Goal: Task Accomplishment & Management: Use online tool/utility

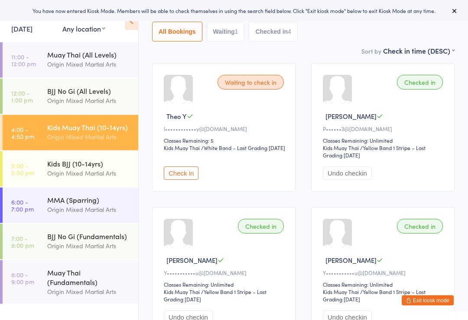
scroll to position [73, 0]
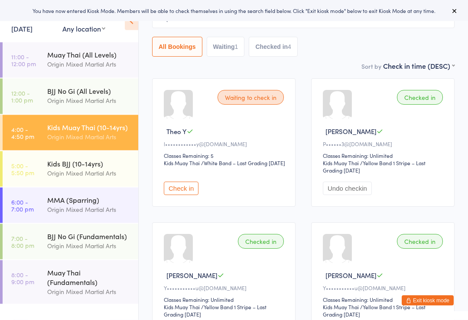
click at [263, 196] on div "Check in" at bounding box center [225, 185] width 123 height 21
click at [266, 205] on div "Waiting to check in Theo Y l••••••••••••y@gmail.com Classes Remaining: 5 Kids M…" at bounding box center [223, 142] width 143 height 129
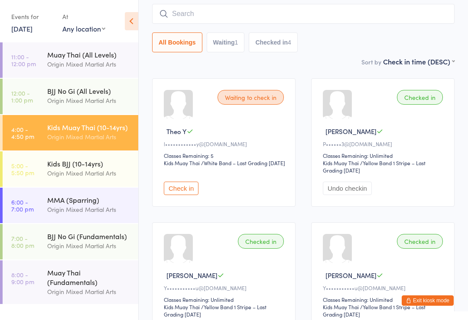
click at [228, 132] on div "Theo Y" at bounding box center [225, 131] width 123 height 9
click at [184, 104] on div at bounding box center [178, 104] width 29 height 29
click at [234, 38] on button "Waiting 1" at bounding box center [226, 42] width 38 height 20
select select "0"
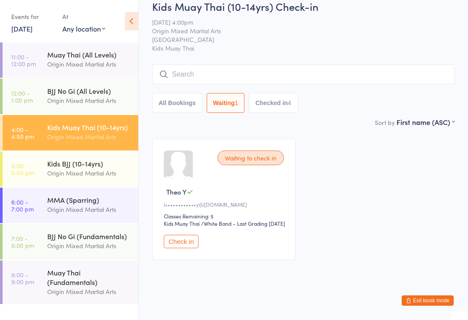
click at [264, 161] on div "Waiting to check in" at bounding box center [250, 158] width 66 height 15
click at [267, 162] on div "Waiting to check in" at bounding box center [250, 158] width 66 height 15
click at [276, 197] on div "Theo Y" at bounding box center [225, 191] width 123 height 9
click at [439, 124] on select "First name (ASC) First name (DESC) Last name (ASC) Last name (DESC) Rank (ASC) …" at bounding box center [425, 120] width 58 height 7
click at [433, 306] on button "Exit kiosk mode" at bounding box center [427, 301] width 52 height 10
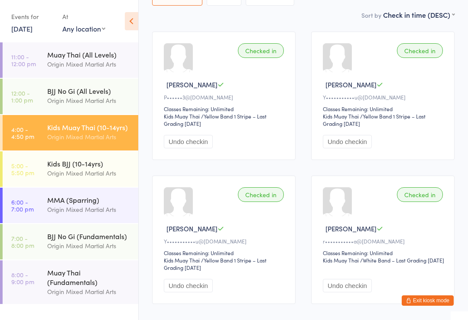
scroll to position [16, 0]
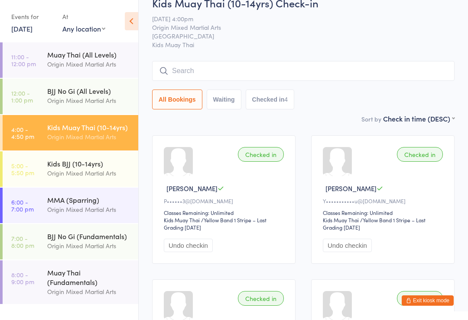
click at [403, 74] on input "search" at bounding box center [303, 71] width 302 height 20
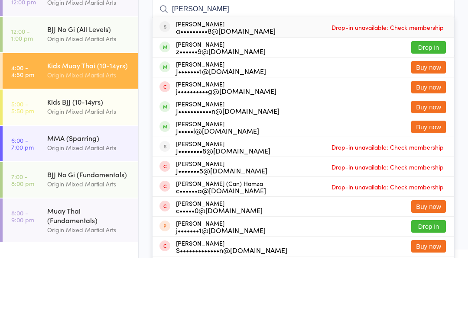
type input "Joan"
click at [431, 103] on button "Drop in" at bounding box center [428, 109] width 35 height 13
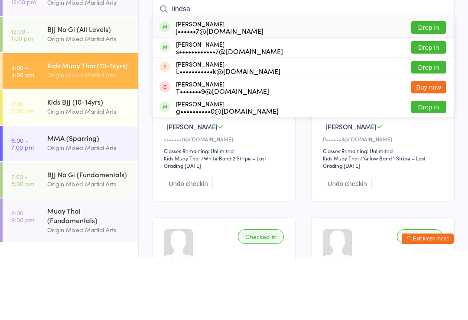
type input "lindsa"
click at [436, 83] on button "Drop in" at bounding box center [428, 89] width 35 height 13
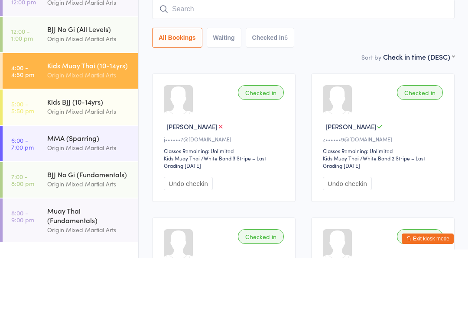
scroll to position [78, 0]
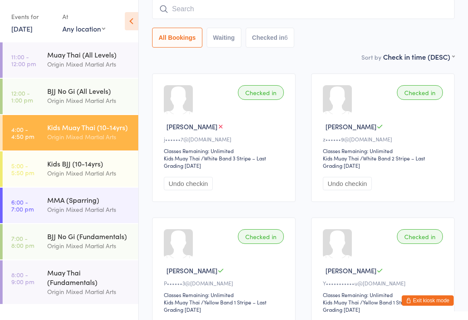
click at [99, 168] on div "Kids BJJ (10-14yrs)" at bounding box center [89, 164] width 84 height 10
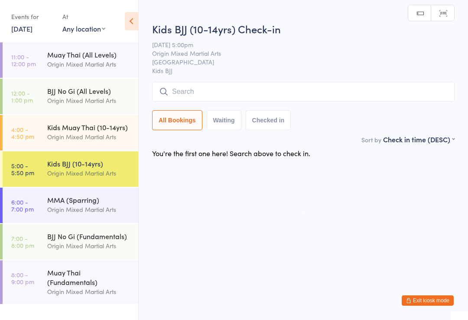
click at [383, 102] on input "search" at bounding box center [303, 92] width 302 height 20
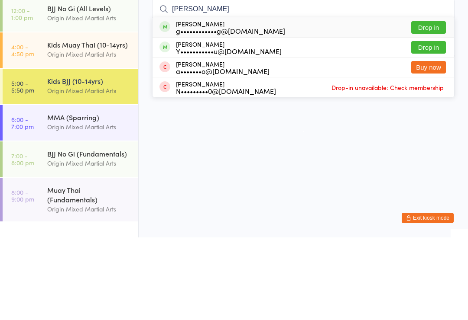
type input "Noah"
click at [439, 124] on button "Drop in" at bounding box center [428, 130] width 35 height 13
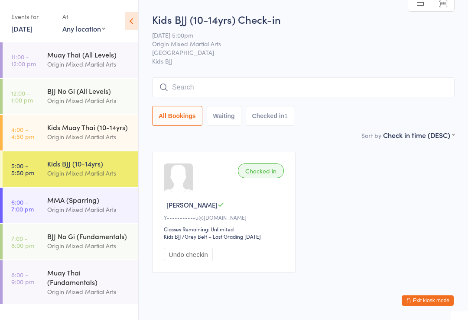
click at [47, 133] on link "4:00 - 4:50 pm Kids Muay Thai (10-14yrs) Origin Mixed Martial Arts" at bounding box center [71, 133] width 136 height 36
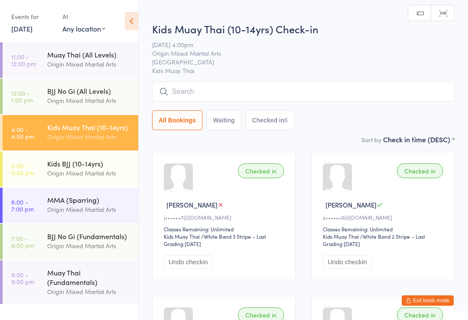
click at [423, 304] on button "Exit kiosk mode" at bounding box center [427, 301] width 52 height 10
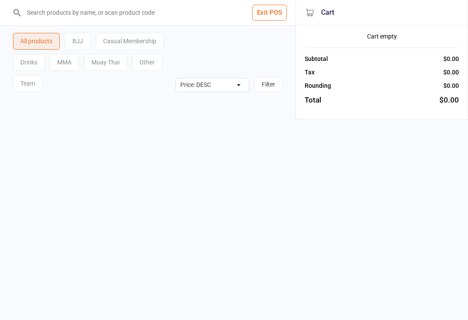
select select "price-desc"
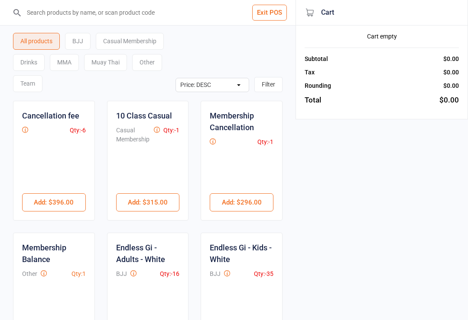
click at [28, 61] on div "Drinks" at bounding box center [29, 62] width 32 height 17
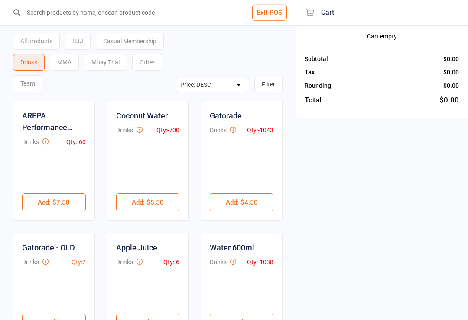
click at [256, 201] on button "Add : $4.50" at bounding box center [242, 203] width 64 height 18
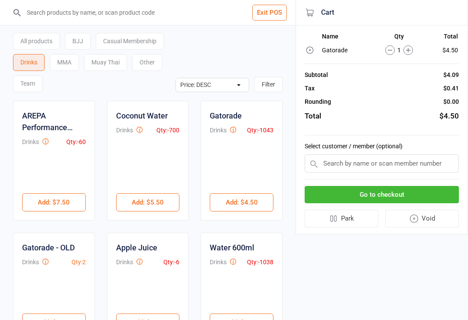
click at [410, 50] on icon at bounding box center [408, 50] width 10 height 10
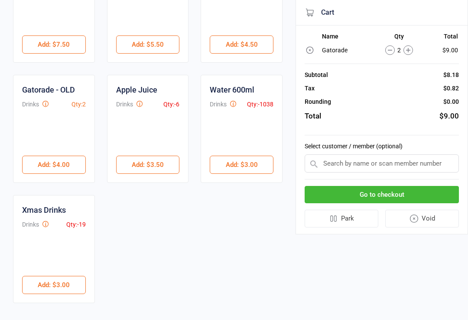
click at [261, 168] on button "Add : $3.00" at bounding box center [242, 165] width 64 height 18
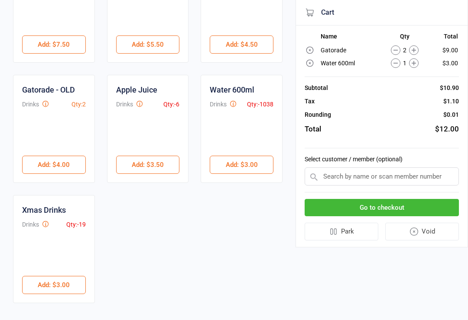
click at [446, 208] on button "Go to checkout" at bounding box center [381, 208] width 154 height 18
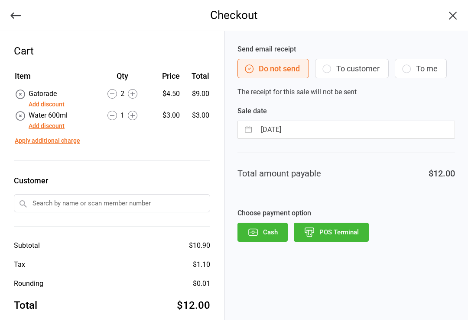
click at [349, 236] on button "POS Terminal" at bounding box center [331, 232] width 75 height 19
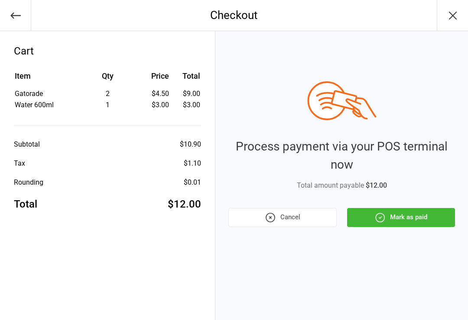
click at [416, 223] on button "Mark as paid" at bounding box center [401, 217] width 108 height 19
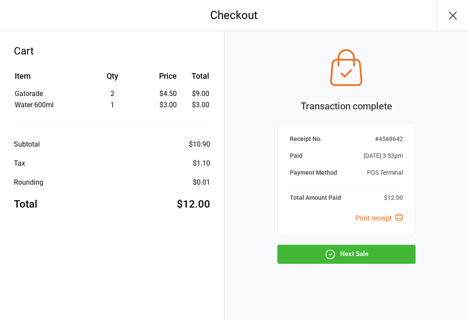
click at [372, 261] on button "Next Sale" at bounding box center [346, 254] width 138 height 19
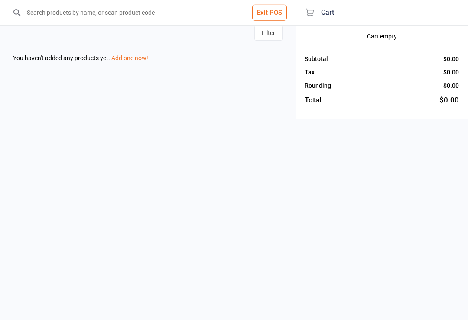
select select "price-desc"
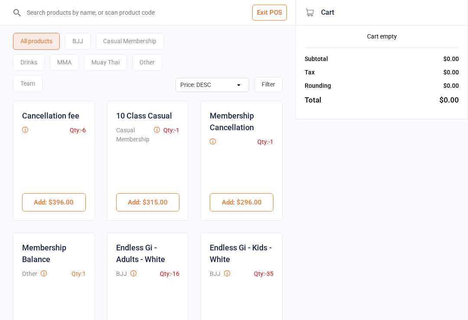
click at [274, 13] on button "Exit POS" at bounding box center [269, 13] width 35 height 16
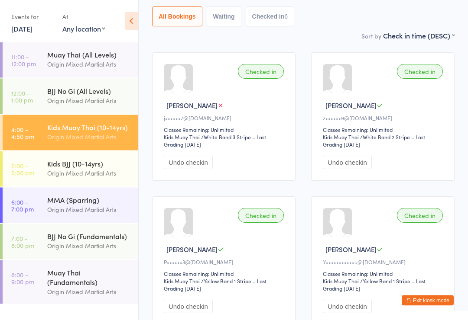
scroll to position [97, 0]
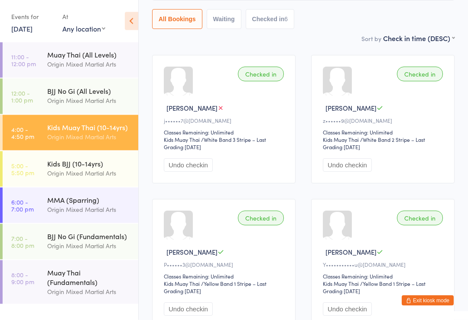
click at [440, 41] on select "First name (ASC) First name (DESC) Last name (ASC) Last name (DESC) Check in ti…" at bounding box center [418, 37] width 71 height 7
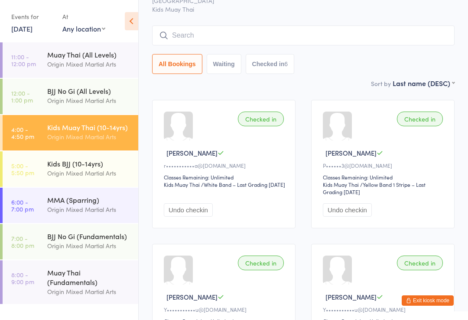
scroll to position [52, 0]
click at [432, 86] on select "First name (ASC) First name (DESC) Last name (ASC) Last name (DESC) Check in ti…" at bounding box center [423, 82] width 62 height 7
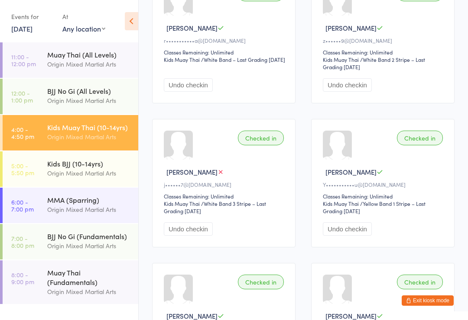
scroll to position [179, 0]
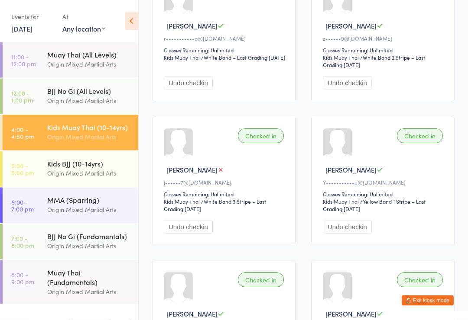
click at [107, 169] on div "Origin Mixed Martial Arts" at bounding box center [89, 173] width 84 height 10
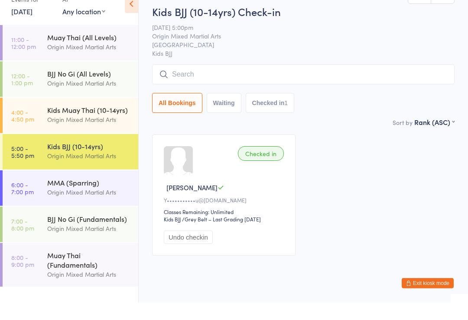
scroll to position [5, 0]
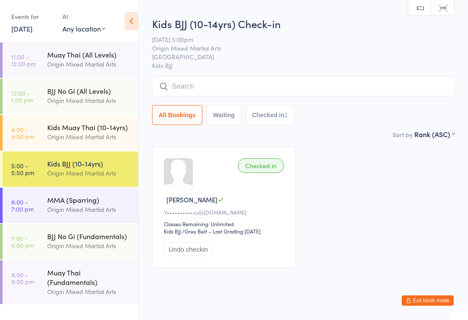
click at [105, 139] on div "Origin Mixed Martial Arts" at bounding box center [89, 137] width 84 height 10
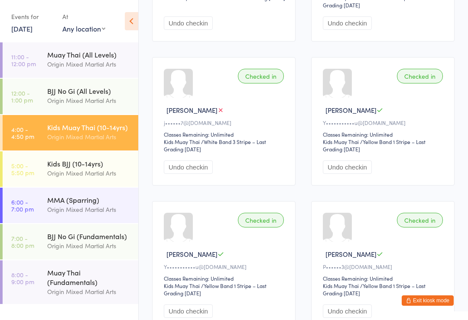
scroll to position [239, 0]
click at [427, 300] on button "Exit kiosk mode" at bounding box center [427, 301] width 52 height 10
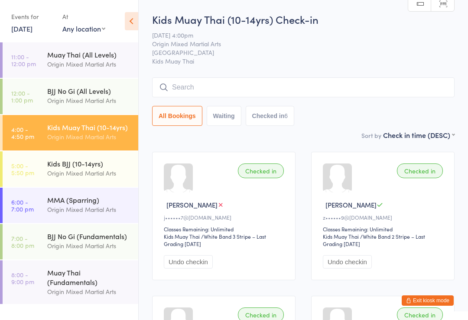
click at [421, 89] on input "search" at bounding box center [303, 87] width 302 height 20
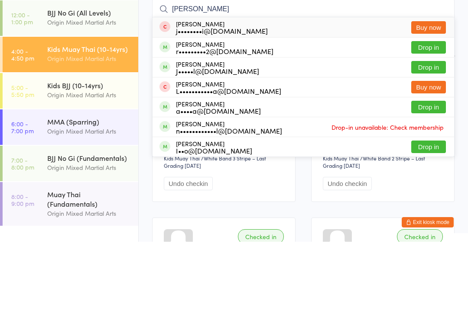
type input "[PERSON_NAME]"
click at [435, 119] on button "Drop in" at bounding box center [428, 125] width 35 height 13
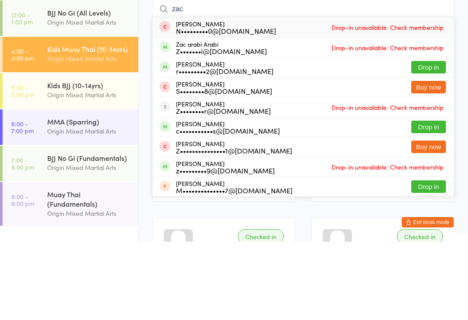
type input "zac"
click at [432, 139] on button "Drop in" at bounding box center [428, 145] width 35 height 13
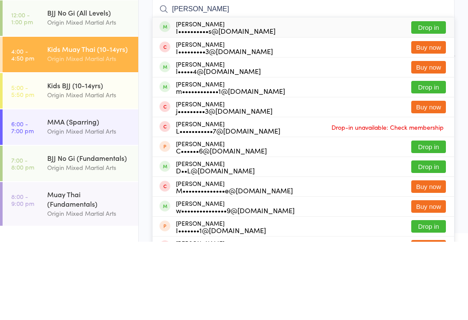
type input "[PERSON_NAME]"
click at [436, 100] on button "Drop in" at bounding box center [428, 106] width 35 height 13
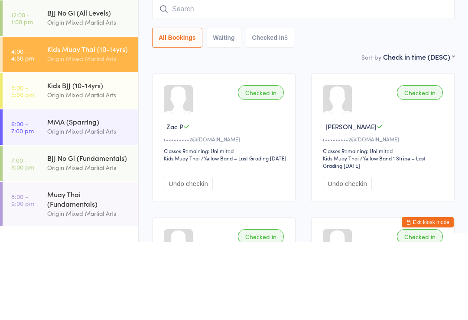
scroll to position [78, 0]
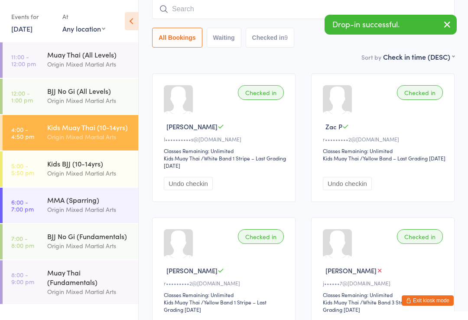
click at [17, 29] on link "[DATE]" at bounding box center [21, 29] width 21 height 10
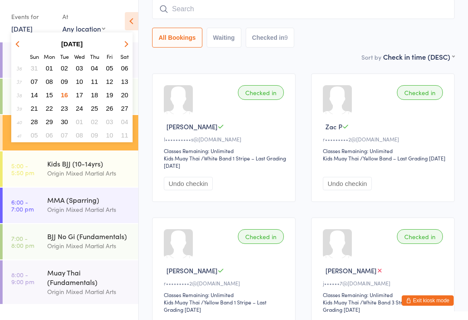
click at [94, 82] on span "11" at bounding box center [94, 81] width 7 height 7
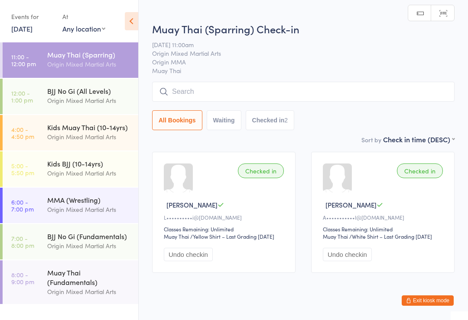
click at [45, 129] on link "4:00 - 4:50 pm Kids Muay Thai (10-14yrs) Origin Mixed Martial Arts" at bounding box center [71, 133] width 136 height 36
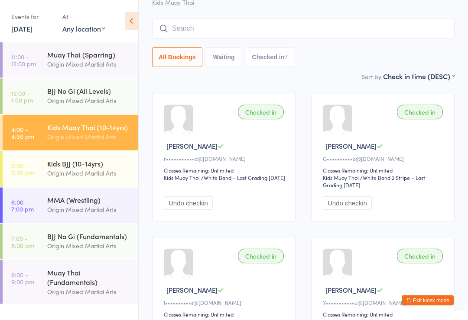
scroll to position [54, 0]
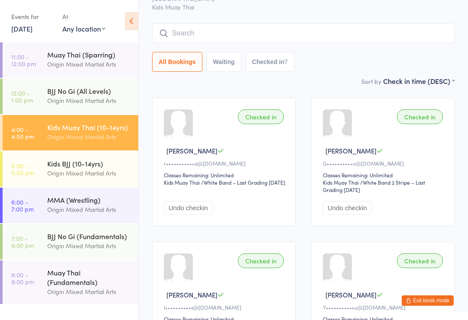
click at [54, 170] on div "Origin Mixed Martial Arts" at bounding box center [89, 173] width 84 height 10
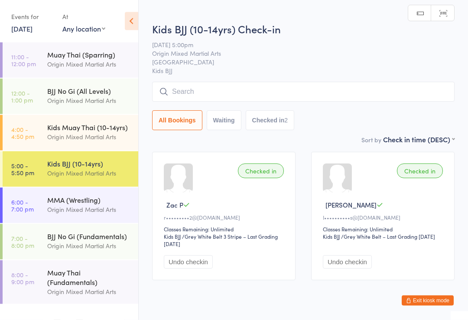
scroll to position [13, 0]
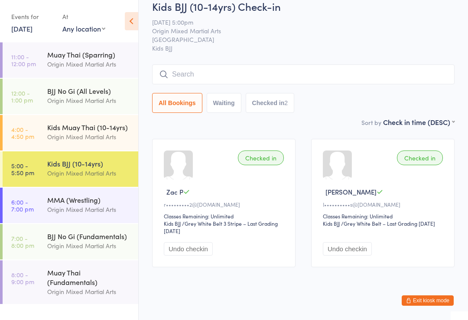
click at [45, 137] on link "4:00 - 4:50 pm Kids Muay Thai (10-14yrs) Origin Mixed Martial Arts" at bounding box center [71, 133] width 136 height 36
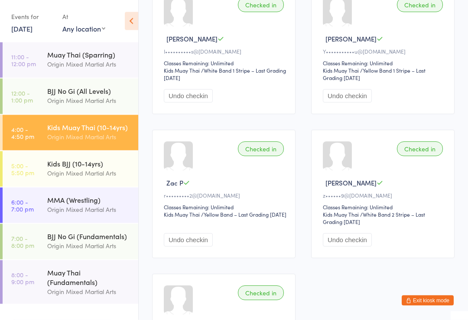
scroll to position [310, 0]
click at [16, 30] on link "11 Sep, 2025" at bounding box center [21, 29] width 21 height 10
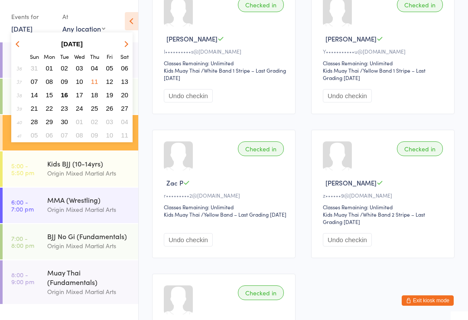
click at [68, 95] on span "16" at bounding box center [64, 94] width 7 height 7
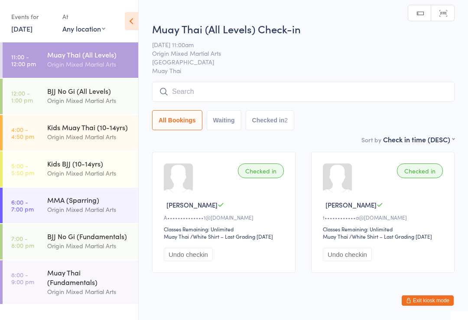
click at [58, 133] on div "Origin Mixed Martial Arts" at bounding box center [89, 137] width 84 height 10
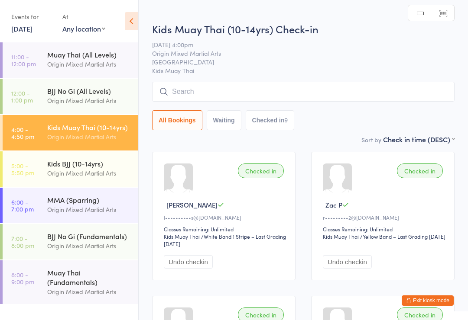
click at [383, 92] on input "search" at bounding box center [303, 92] width 302 height 20
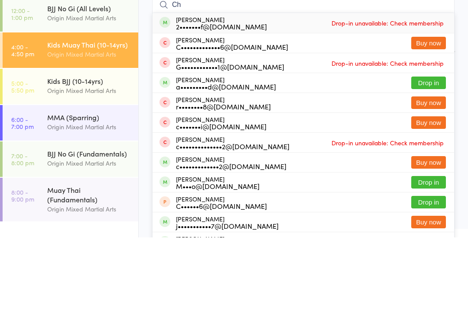
type input "C"
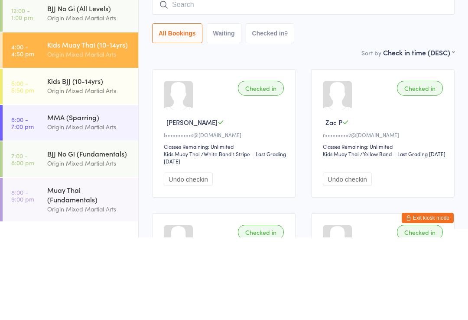
scroll to position [83, 0]
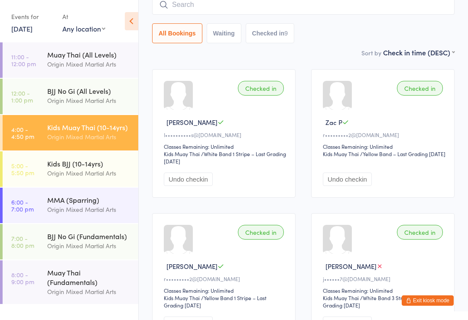
click at [436, 303] on button "Exit kiosk mode" at bounding box center [427, 301] width 52 height 10
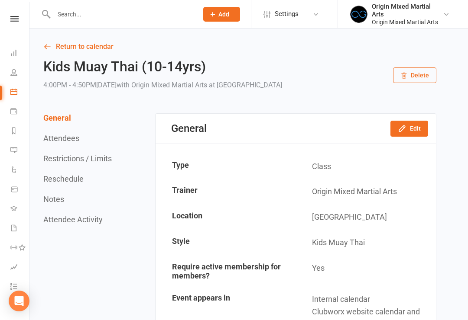
click at [138, 15] on input "text" at bounding box center [121, 14] width 141 height 12
type input "Ch"
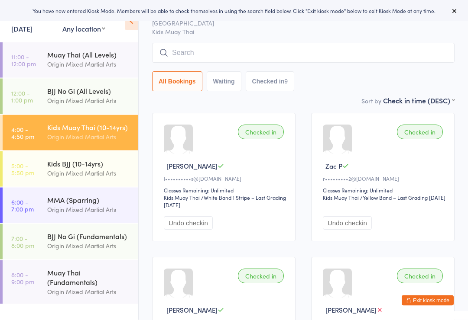
scroll to position [36, 0]
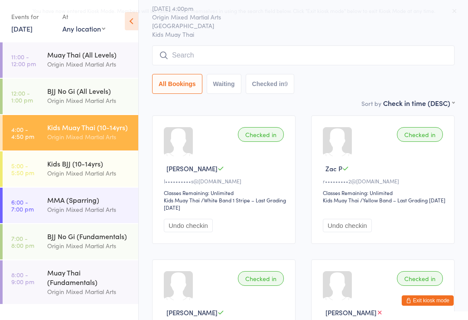
click at [440, 106] on select "First name (ASC) First name (DESC) Last name (ASC) Last name (DESC) Check in ti…" at bounding box center [418, 101] width 71 height 7
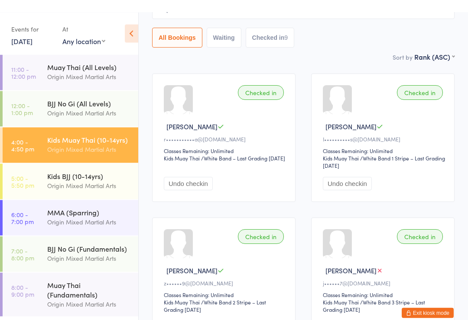
scroll to position [70, 0]
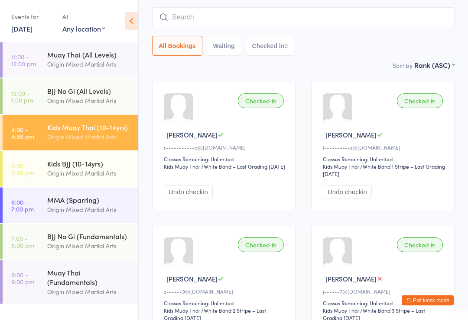
click at [421, 16] on input "search" at bounding box center [303, 18] width 302 height 20
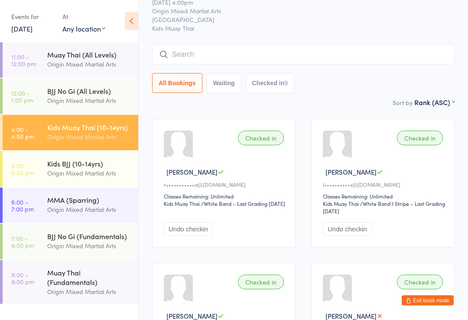
scroll to position [0, 0]
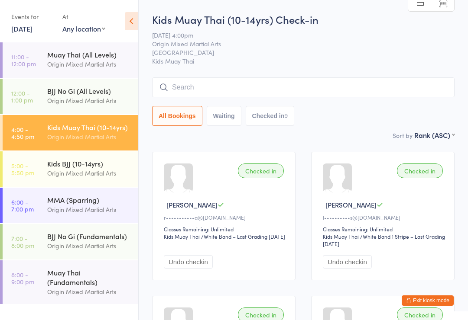
click at [397, 88] on input "search" at bounding box center [303, 87] width 302 height 20
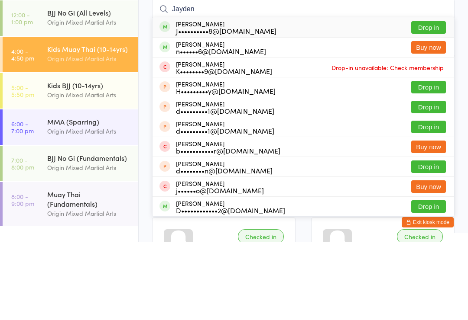
type input "Jayden"
click at [432, 100] on button "Drop in" at bounding box center [428, 106] width 35 height 13
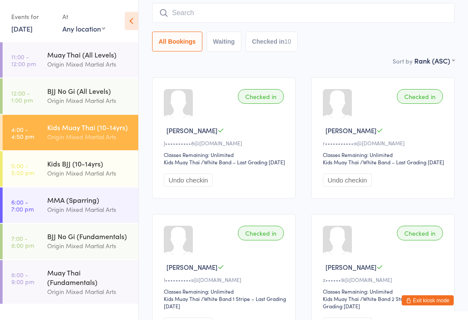
scroll to position [72, 0]
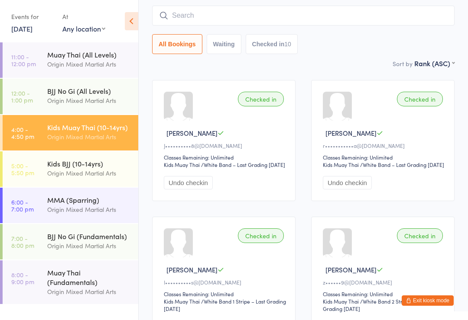
click at [79, 164] on div "Kids BJJ (10-14yrs)" at bounding box center [89, 164] width 84 height 10
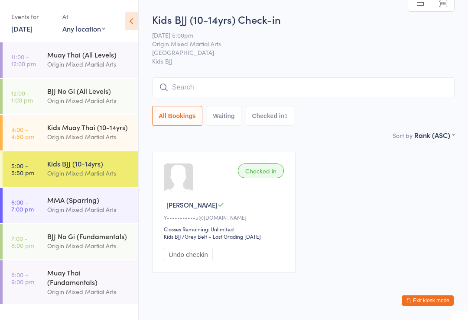
click at [48, 135] on div "Origin Mixed Martial Arts" at bounding box center [89, 137] width 84 height 10
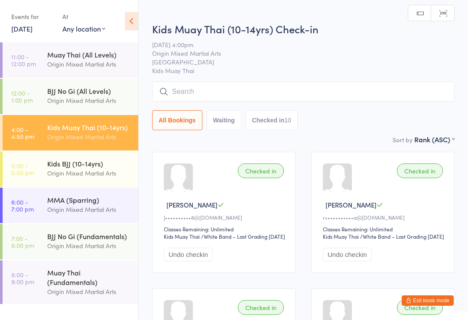
click at [57, 172] on div "Origin Mixed Martial Arts" at bounding box center [89, 173] width 84 height 10
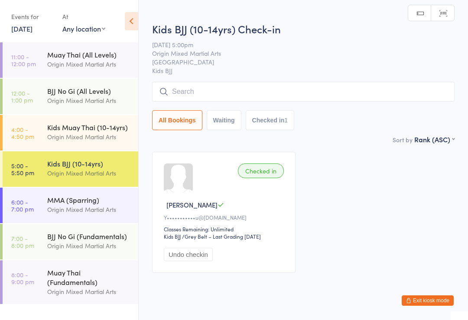
click at [52, 136] on div "Origin Mixed Martial Arts" at bounding box center [89, 137] width 84 height 10
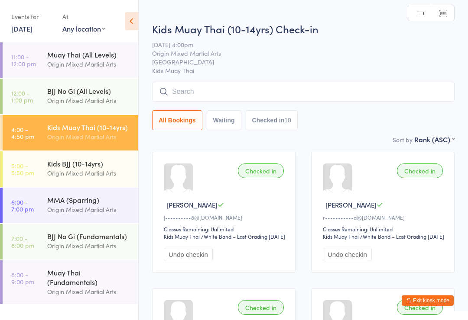
click at [431, 300] on button "Exit kiosk mode" at bounding box center [427, 301] width 52 height 10
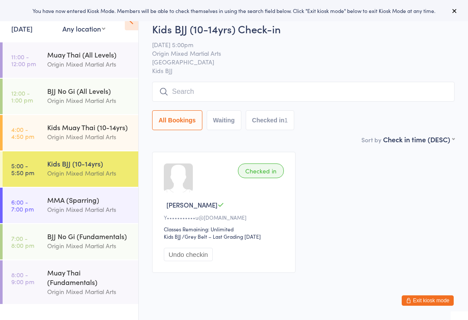
click at [321, 94] on input "search" at bounding box center [303, 92] width 302 height 20
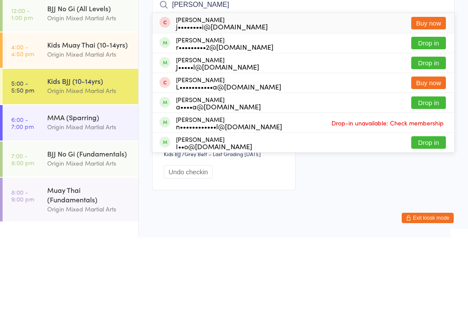
type input "Eli"
click at [434, 119] on button "Drop in" at bounding box center [428, 125] width 35 height 13
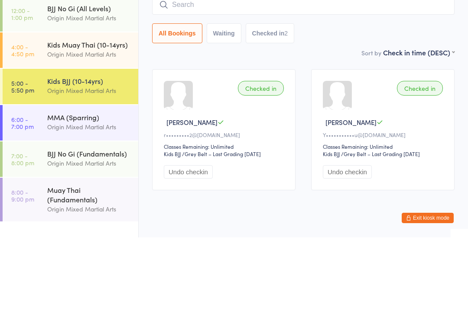
scroll to position [19, 0]
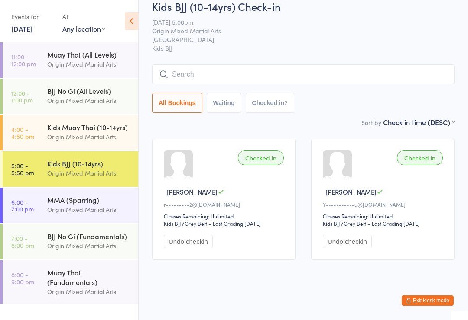
click at [424, 305] on button "Exit kiosk mode" at bounding box center [427, 301] width 52 height 10
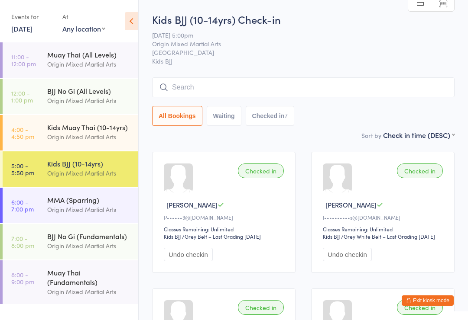
click at [16, 30] on link "[DATE]" at bounding box center [21, 29] width 21 height 10
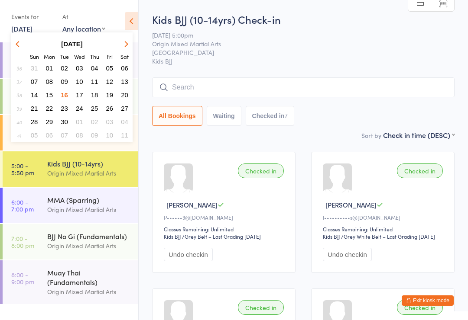
click at [65, 101] on button "16" at bounding box center [64, 95] width 13 height 12
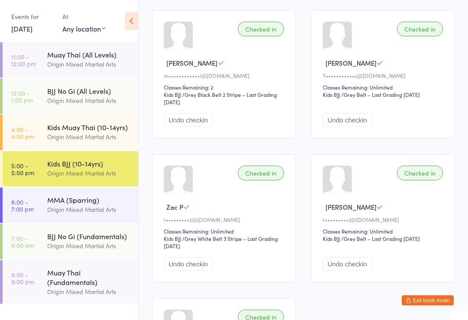
scroll to position [277, 0]
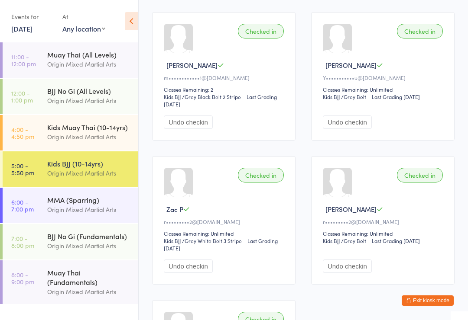
click at [94, 209] on div "Origin Mixed Martial Arts" at bounding box center [89, 210] width 84 height 10
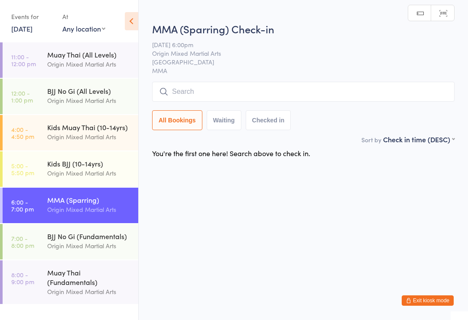
click at [286, 94] on input "search" at bounding box center [303, 92] width 302 height 20
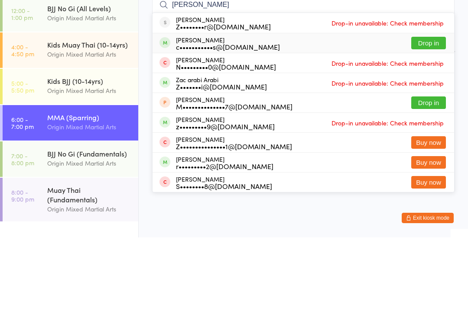
type input "[PERSON_NAME]"
click at [235, 126] on div "c•••••••••••s@[DOMAIN_NAME]" at bounding box center [228, 129] width 104 height 7
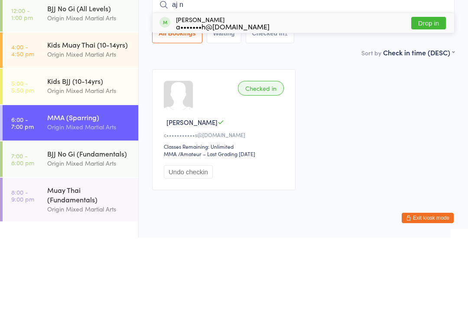
type input "aj n"
click at [389, 96] on div "[PERSON_NAME] a•••••••h@[DOMAIN_NAME] Drop in" at bounding box center [302, 106] width 301 height 20
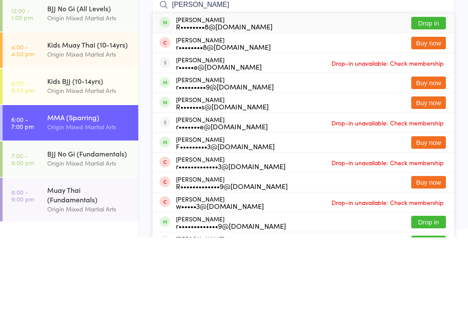
type input "[PERSON_NAME]"
click at [329, 96] on div "[PERSON_NAME] Oh R••••••••8@[DOMAIN_NAME] Drop in" at bounding box center [302, 106] width 301 height 20
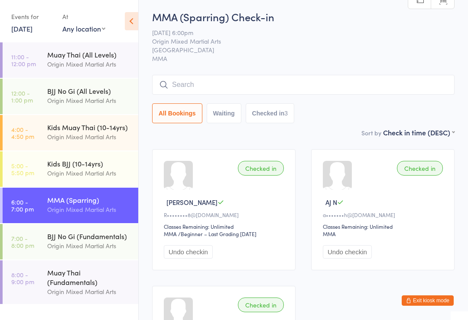
click at [394, 95] on input "search" at bounding box center [303, 85] width 302 height 20
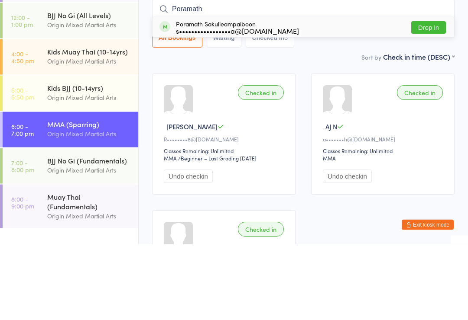
type input "Poramath"
click at [426, 97] on button "Drop in" at bounding box center [428, 103] width 35 height 13
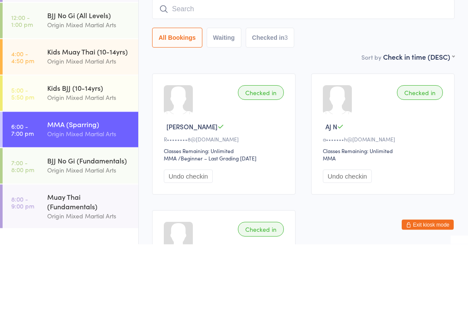
scroll to position [78, 0]
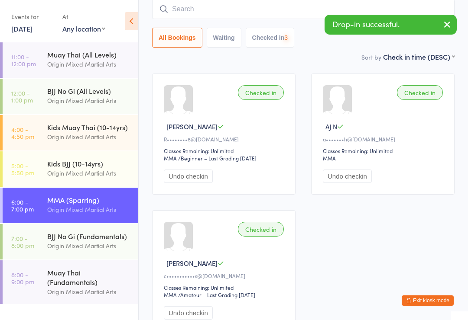
click at [41, 232] on link "7:00 - 8:00 pm BJJ No Gi (Fundamentals) Origin Mixed Martial Arts" at bounding box center [71, 242] width 136 height 36
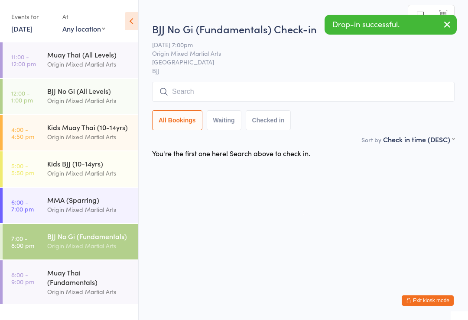
click at [336, 88] on input "search" at bounding box center [303, 92] width 302 height 20
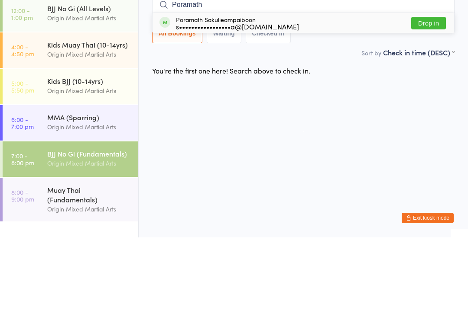
type input "Poramath"
click at [432, 100] on button "Drop in" at bounding box center [428, 106] width 35 height 13
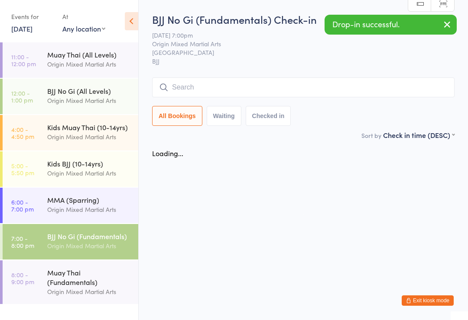
click at [38, 192] on link "6:00 - 7:00 pm MMA (Sparring) Origin Mixed Martial Arts" at bounding box center [71, 206] width 136 height 36
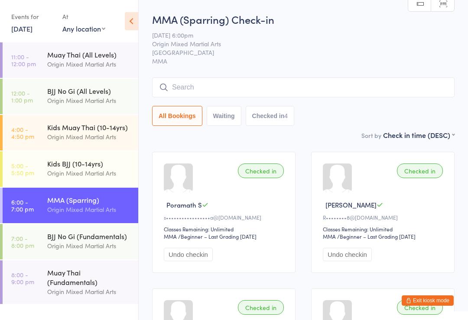
click at [256, 90] on input "search" at bounding box center [303, 87] width 302 height 20
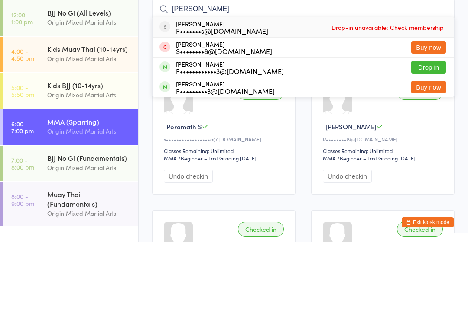
type input "[PERSON_NAME]"
click at [428, 139] on button "Drop in" at bounding box center [428, 145] width 35 height 13
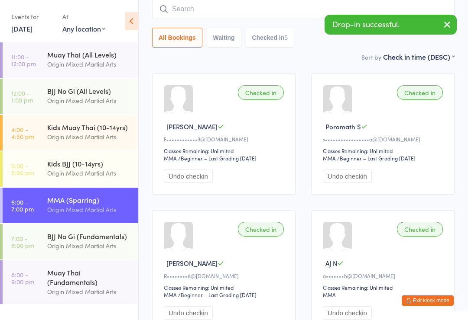
click at [203, 2] on input "search" at bounding box center [303, 9] width 302 height 20
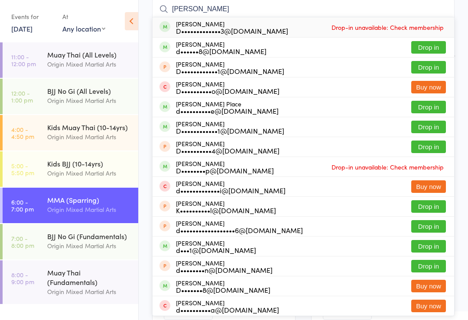
type input "[PERSON_NAME]"
click at [429, 130] on button "Drop in" at bounding box center [428, 127] width 35 height 13
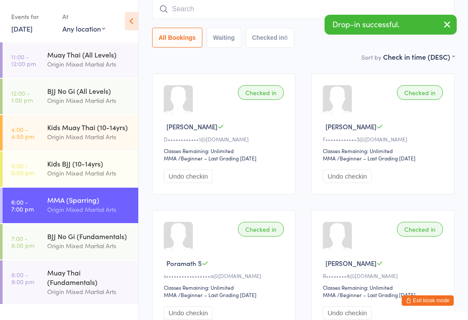
click at [52, 170] on div "Origin Mixed Martial Arts" at bounding box center [89, 173] width 84 height 10
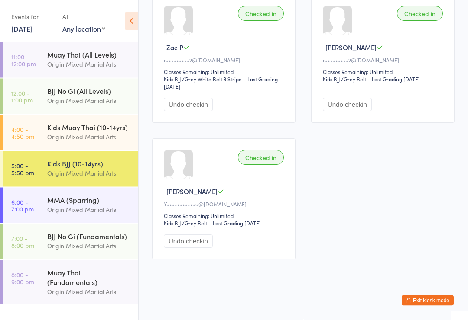
scroll to position [448, 0]
click at [103, 207] on div "Origin Mixed Martial Arts" at bounding box center [89, 210] width 84 height 10
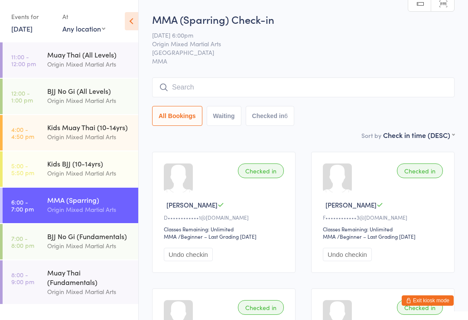
click at [205, 92] on input "search" at bounding box center [303, 87] width 302 height 20
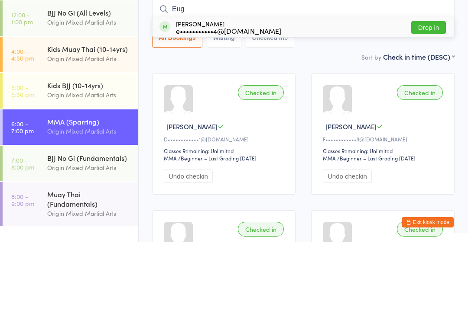
type input "Eug"
click at [426, 100] on button "Drop in" at bounding box center [428, 106] width 35 height 13
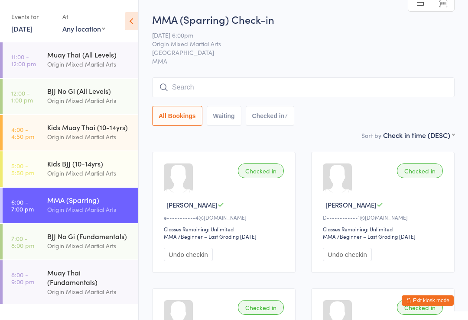
click at [253, 85] on input "search" at bounding box center [303, 87] width 302 height 20
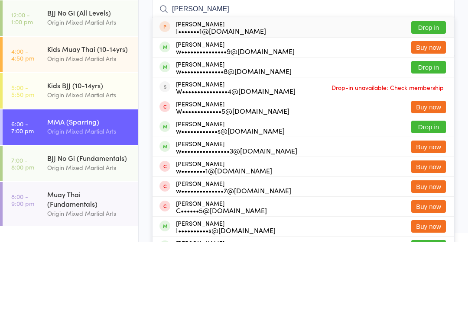
type input "[PERSON_NAME]"
click at [428, 139] on button "Drop in" at bounding box center [428, 145] width 35 height 13
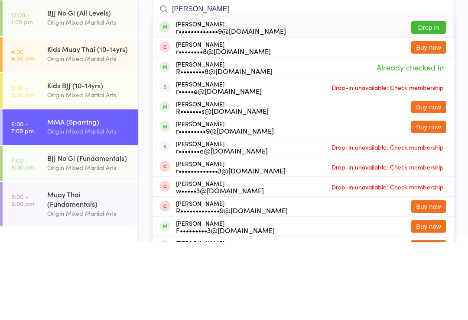
type input "[PERSON_NAME]"
click at [247, 96] on div "[PERSON_NAME] r•••••••••••••9@[DOMAIN_NAME] Drop in" at bounding box center [302, 106] width 301 height 20
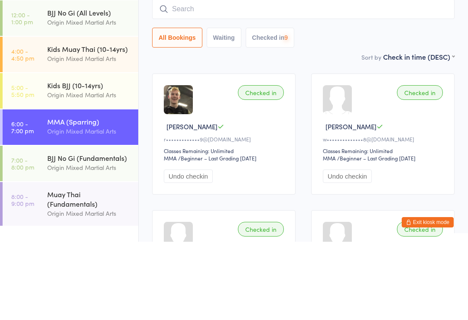
scroll to position [78, 0]
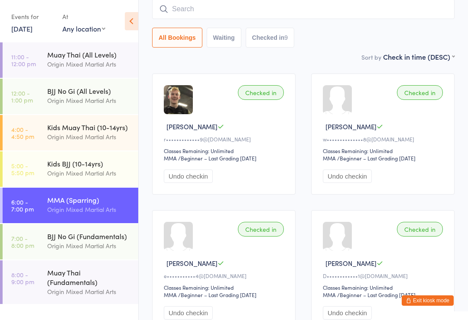
click at [293, 13] on input "search" at bounding box center [303, 9] width 302 height 20
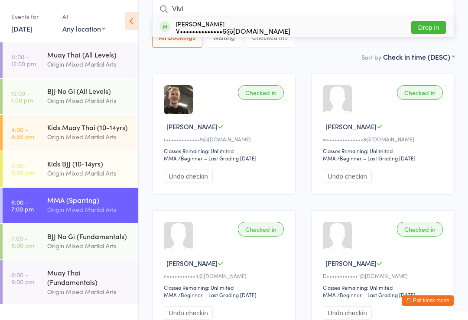
type input "Vivi"
click at [442, 26] on button "Drop in" at bounding box center [428, 27] width 35 height 13
